Goal: Transaction & Acquisition: Obtain resource

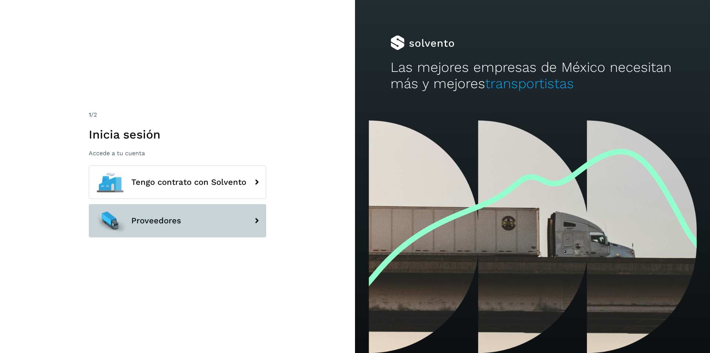
click at [193, 214] on button "Proveedores" at bounding box center [178, 220] width 178 height 33
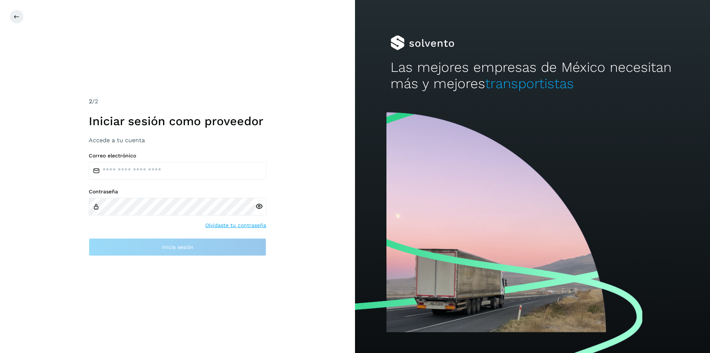
click at [254, 221] on link "Olvidaste tu contraseña" at bounding box center [235, 225] width 61 height 8
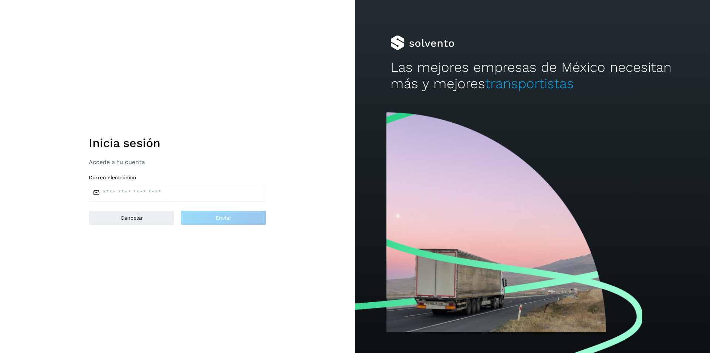
click at [214, 145] on h1 "Inicia sesión" at bounding box center [178, 143] width 178 height 14
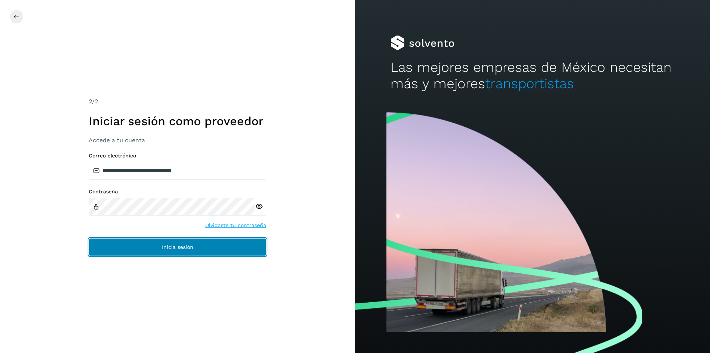
click at [162, 241] on button "Inicia sesión" at bounding box center [178, 247] width 178 height 18
click at [222, 248] on button "Inicia sesión" at bounding box center [178, 247] width 178 height 18
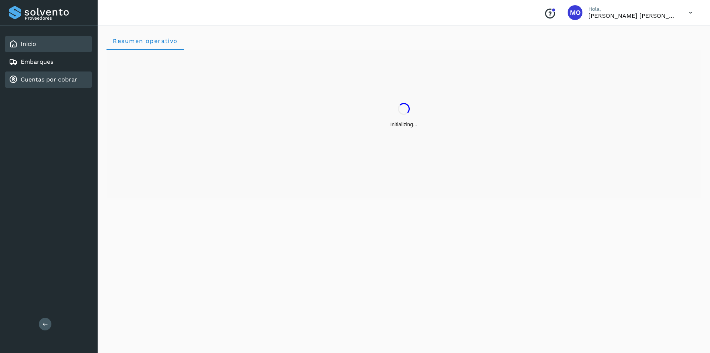
click at [37, 83] on link "Cuentas por cobrar" at bounding box center [49, 79] width 57 height 7
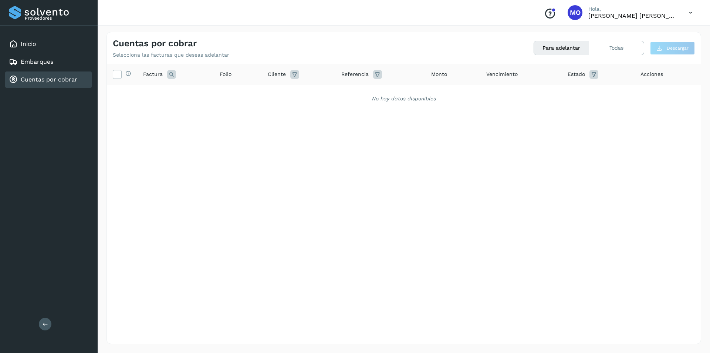
click at [12, 81] on icon at bounding box center [13, 79] width 9 height 9
click at [62, 79] on link "Cuentas por cobrar" at bounding box center [49, 79] width 57 height 7
click at [622, 46] on button "Todas" at bounding box center [616, 48] width 55 height 14
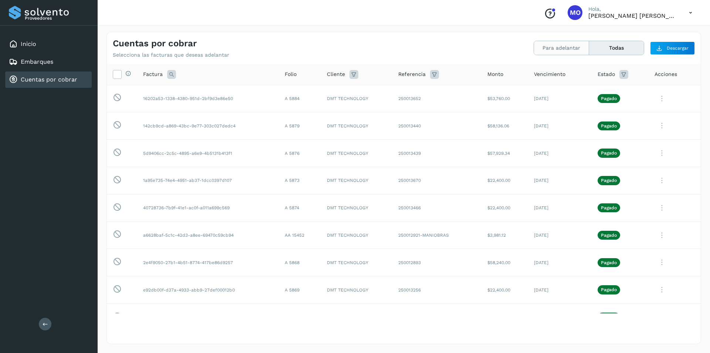
click at [555, 45] on button "Para adelantar" at bounding box center [561, 48] width 55 height 14
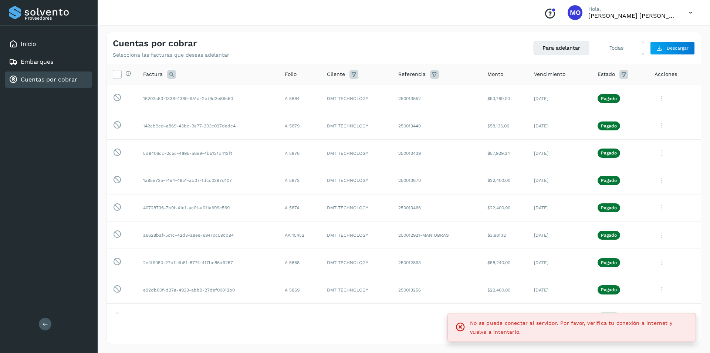
click at [564, 51] on button "Para adelantar" at bounding box center [561, 48] width 55 height 14
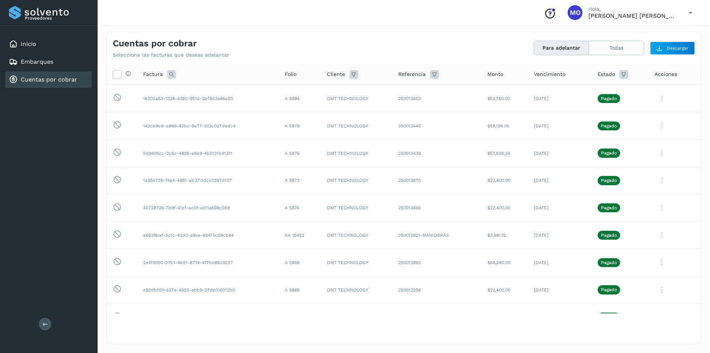
click at [609, 46] on button "Todas" at bounding box center [616, 48] width 55 height 14
click at [543, 52] on button "Para adelantar" at bounding box center [561, 48] width 55 height 14
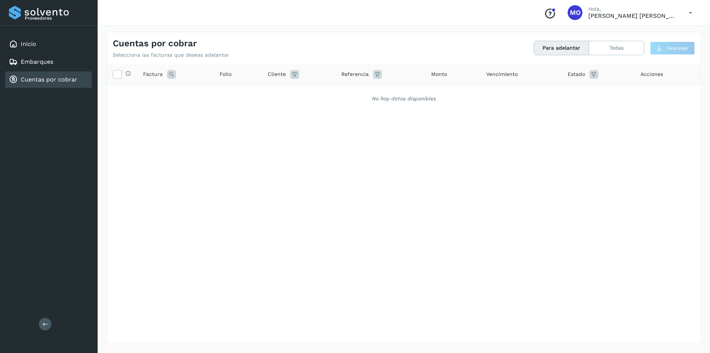
click at [53, 83] on link "Cuentas por cobrar" at bounding box center [49, 79] width 57 height 7
click at [55, 70] on div "Inicio Embarques Cuentas por cobrar" at bounding box center [49, 62] width 98 height 73
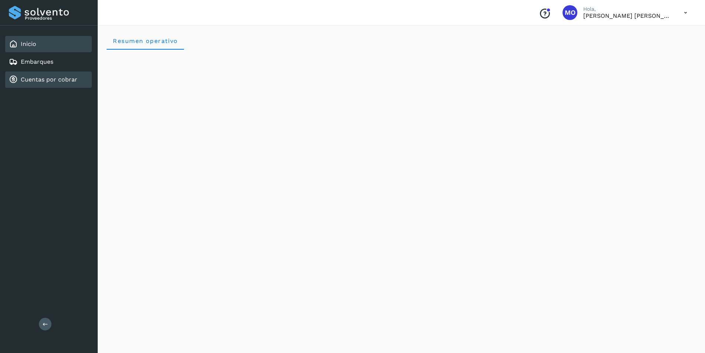
click at [23, 80] on link "Cuentas por cobrar" at bounding box center [49, 79] width 57 height 7
click at [20, 81] on div "Cuentas por cobrar" at bounding box center [43, 79] width 68 height 9
click at [20, 82] on div "Cuentas por cobrar" at bounding box center [43, 79] width 68 height 9
click at [27, 81] on link "Cuentas por cobrar" at bounding box center [49, 79] width 57 height 7
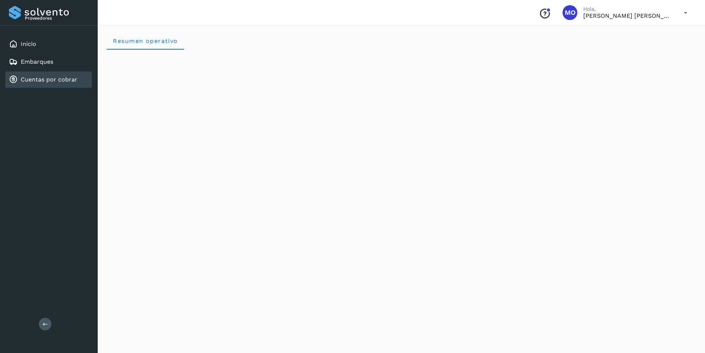
click at [27, 81] on link "Cuentas por cobrar" at bounding box center [49, 79] width 57 height 7
click at [41, 76] on link "Cuentas por cobrar" at bounding box center [49, 79] width 57 height 7
click at [34, 46] on link "Inicio" at bounding box center [29, 43] width 16 height 7
click at [29, 77] on link "Cuentas por cobrar" at bounding box center [49, 79] width 57 height 7
click at [80, 85] on div "Cuentas por cobrar" at bounding box center [48, 79] width 87 height 16
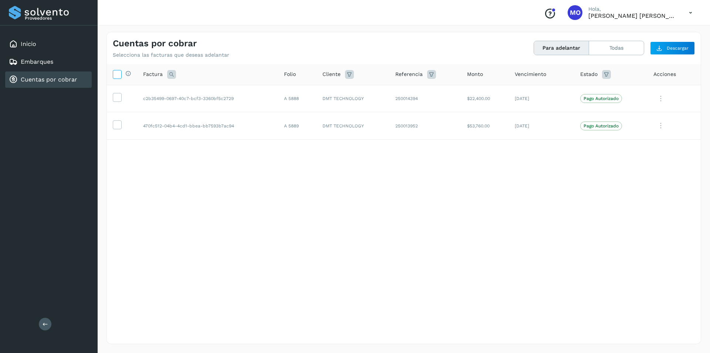
click at [119, 74] on icon at bounding box center [117, 74] width 8 height 8
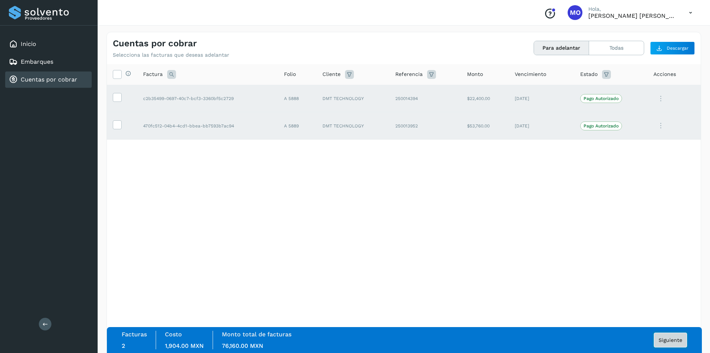
click at [670, 343] on button "Siguiente" at bounding box center [670, 339] width 33 height 15
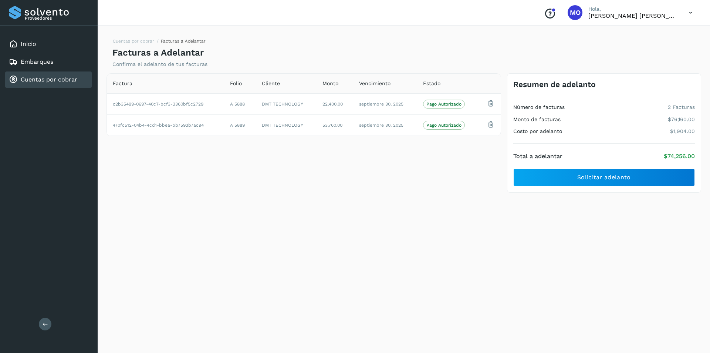
click at [32, 81] on link "Cuentas por cobrar" at bounding box center [49, 79] width 57 height 7
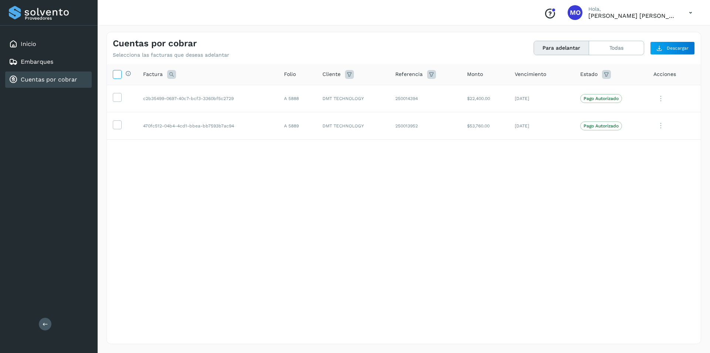
click at [114, 76] on icon at bounding box center [117, 74] width 8 height 8
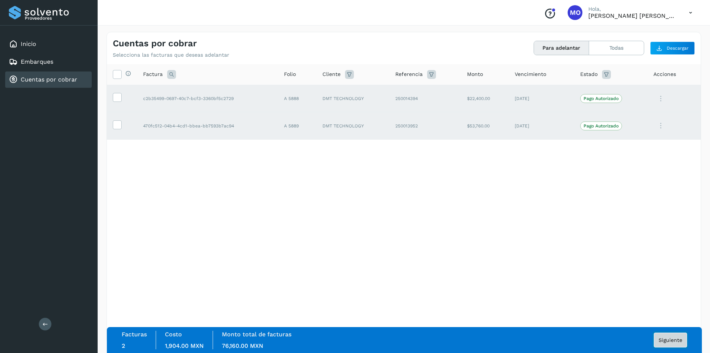
click at [661, 336] on button "Siguiente" at bounding box center [670, 339] width 33 height 15
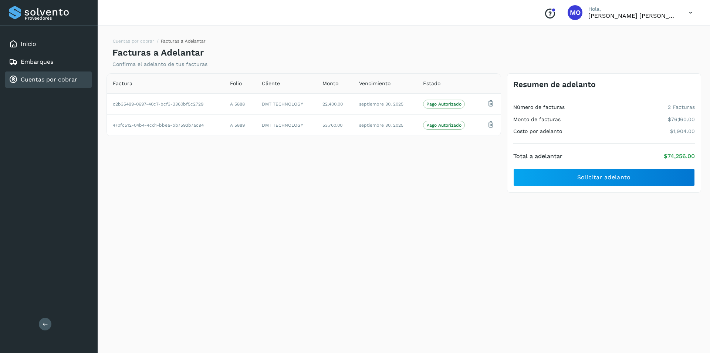
click at [623, 191] on div "Resumen de adelanto Número de facturas 2 Facturas Monto de facturas $76,160.00 …" at bounding box center [604, 133] width 194 height 120
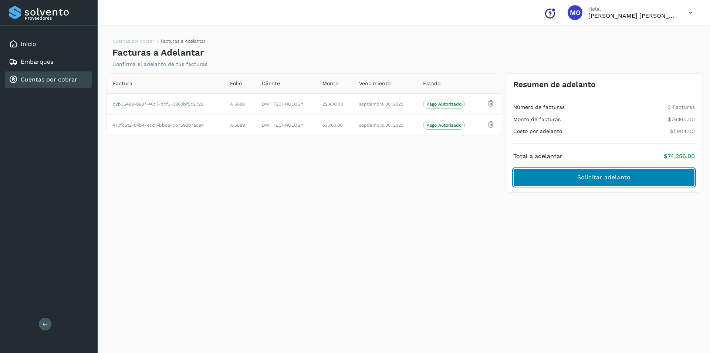
click at [615, 183] on button "Solicitar adelanto" at bounding box center [605, 177] width 182 height 18
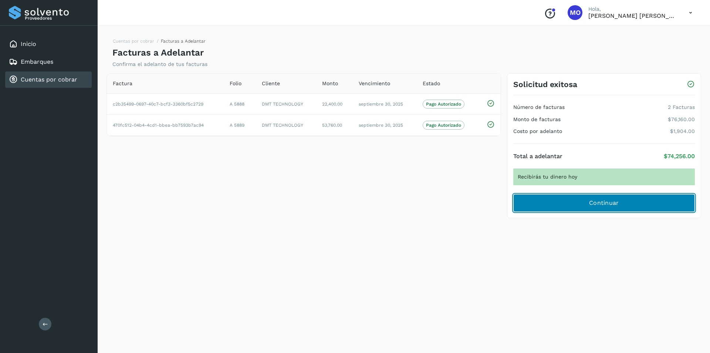
click at [616, 203] on span "Continuar" at bounding box center [604, 203] width 30 height 8
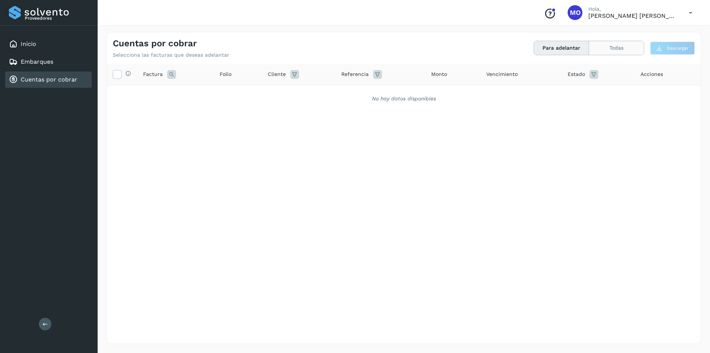
click at [603, 46] on button "Todas" at bounding box center [616, 48] width 55 height 14
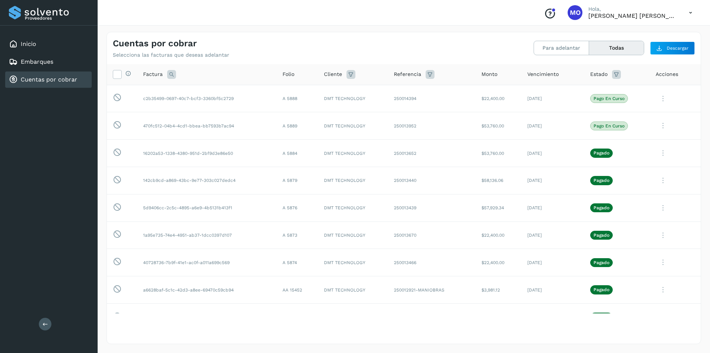
click at [550, 39] on div "Cuentas por cobrar Selecciona las facturas que deseas adelantar Para adelantar …" at bounding box center [404, 45] width 594 height 26
click at [542, 48] on button "Para adelantar" at bounding box center [561, 48] width 55 height 14
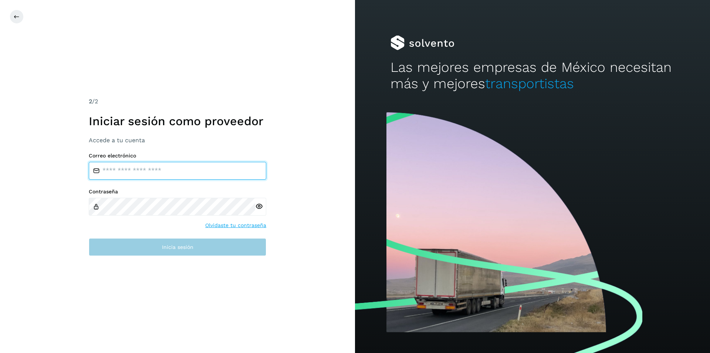
type input "**********"
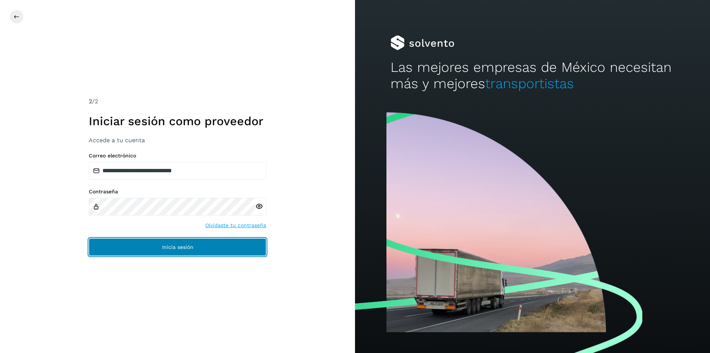
click at [178, 249] on span "Inicia sesión" at bounding box center [177, 246] width 31 height 5
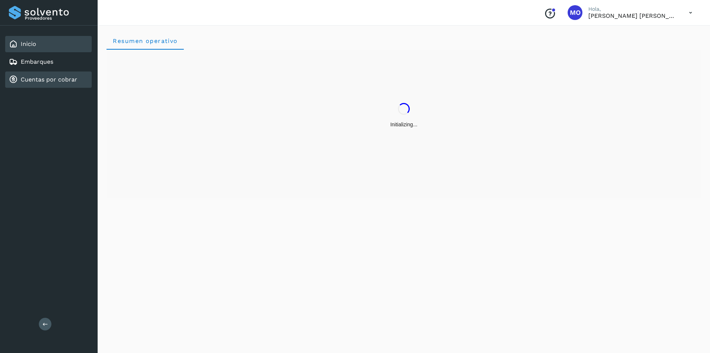
click at [34, 78] on link "Cuentas por cobrar" at bounding box center [49, 79] width 57 height 7
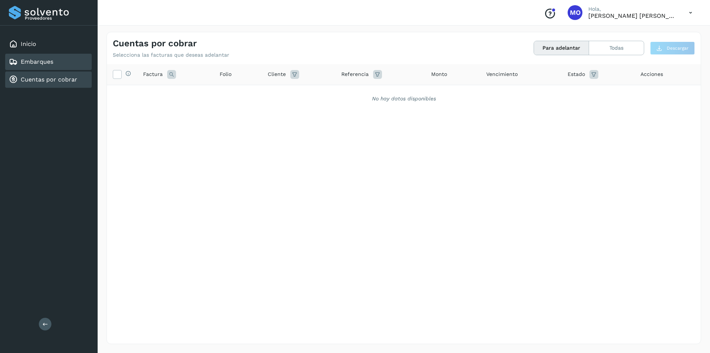
drag, startPoint x: 50, startPoint y: 80, endPoint x: 49, endPoint y: 62, distance: 18.5
click at [50, 80] on link "Cuentas por cobrar" at bounding box center [49, 79] width 57 height 7
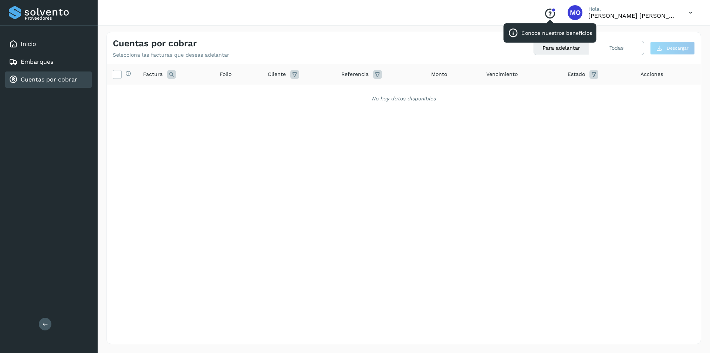
click at [556, 10] on icon "Conoce nuestros beneficios" at bounding box center [550, 14] width 12 height 12
click at [63, 81] on link "Cuentas por cobrar" at bounding box center [49, 79] width 57 height 7
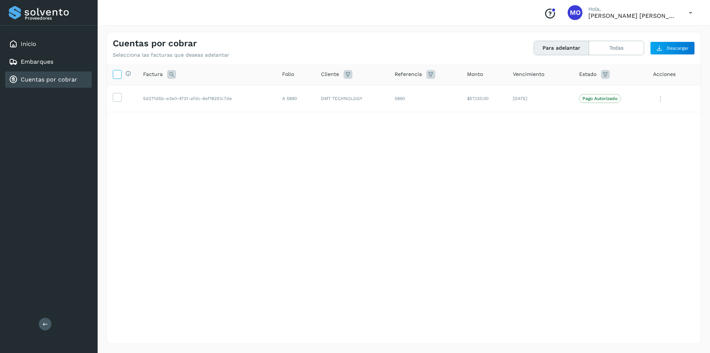
click at [114, 73] on icon at bounding box center [117, 74] width 8 height 8
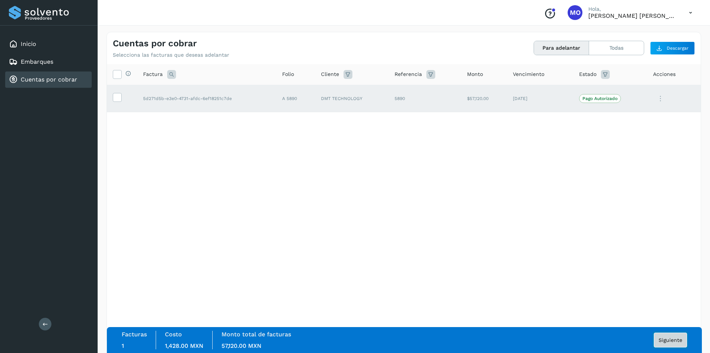
click at [671, 344] on button "Siguiente" at bounding box center [670, 339] width 33 height 15
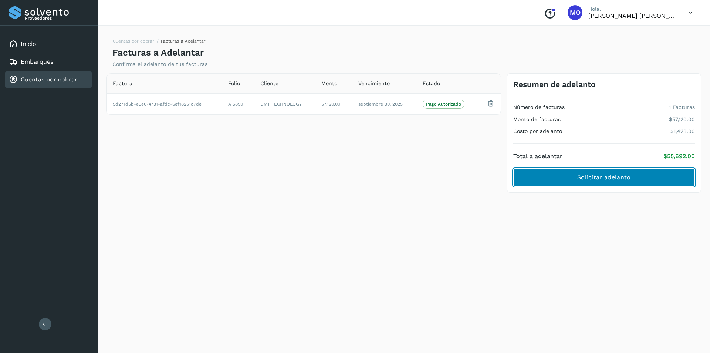
click at [571, 179] on button "Solicitar adelanto" at bounding box center [605, 177] width 182 height 18
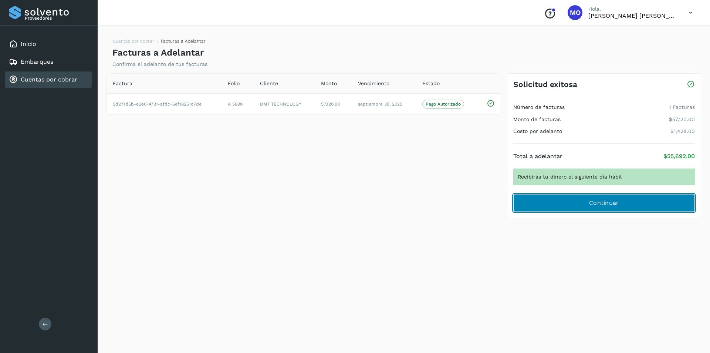
click at [575, 205] on button "Continuar" at bounding box center [605, 203] width 182 height 18
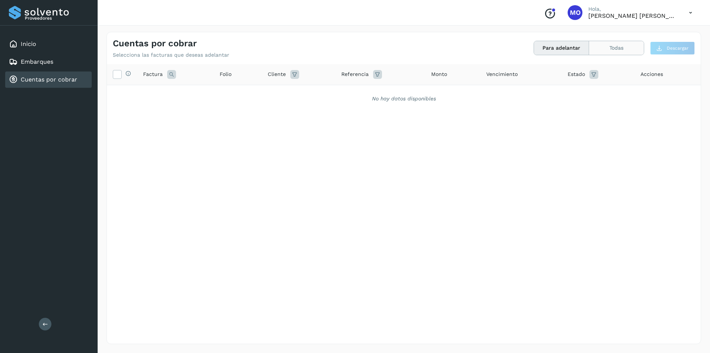
click at [618, 49] on button "Todas" at bounding box center [616, 48] width 55 height 14
